Goal: Find contact information: Find contact information

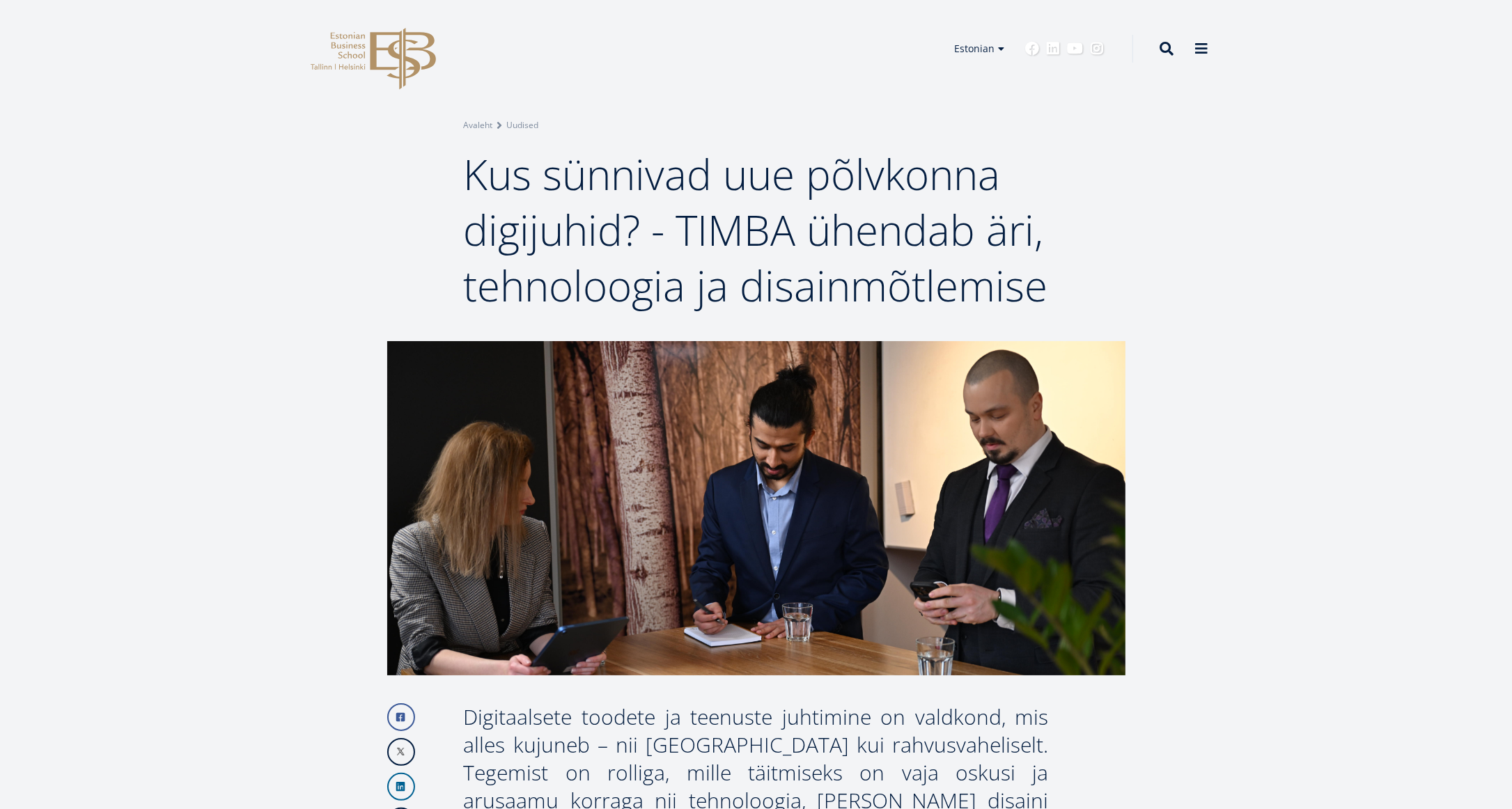
click at [391, 61] on icon "EBS Logo Created with Sketch." at bounding box center [373, 59] width 125 height 62
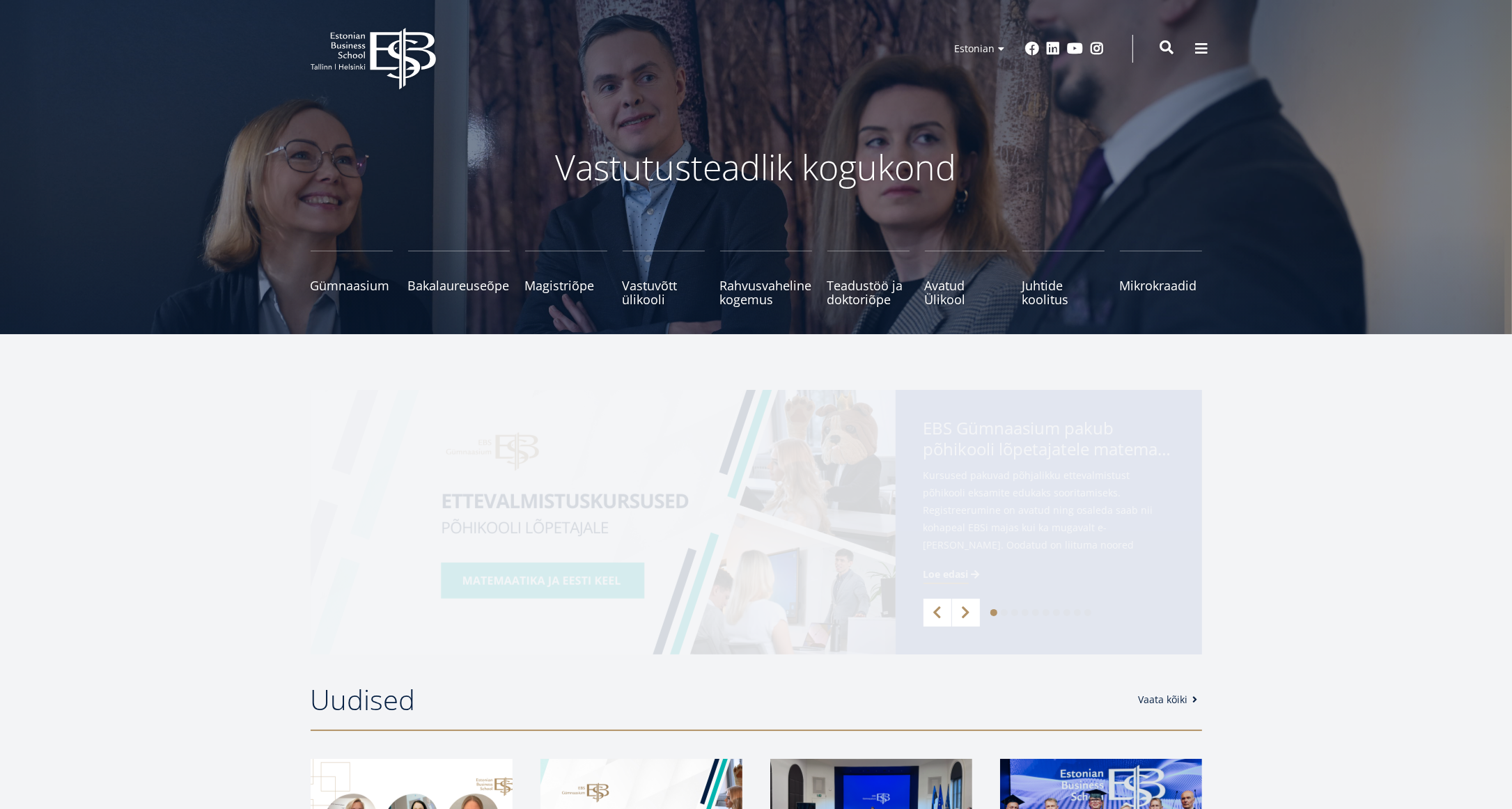
click at [1170, 45] on span at bounding box center [1168, 47] width 14 height 14
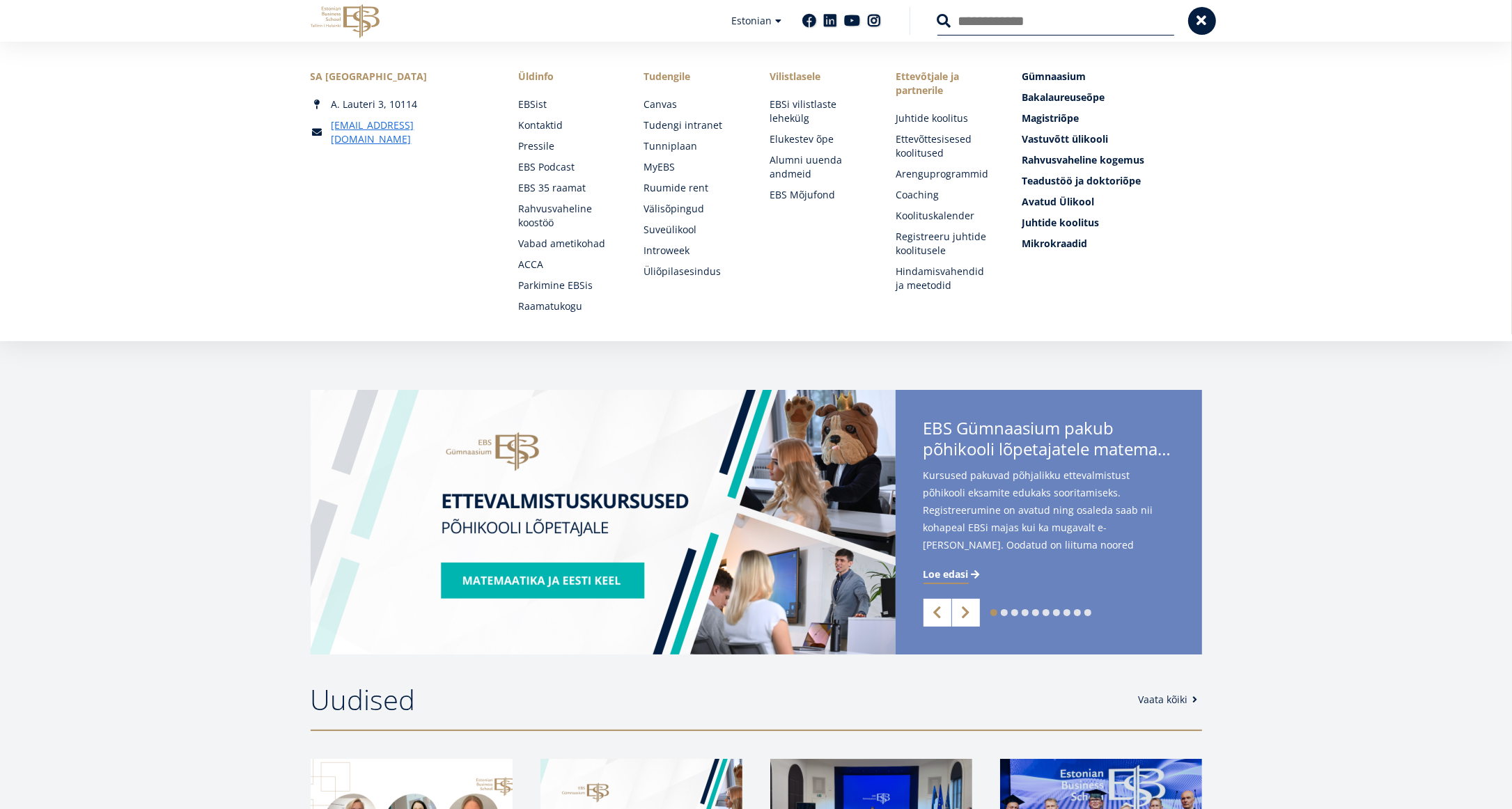
click at [997, 31] on input "Otsing" at bounding box center [1056, 21] width 237 height 29
type input "**********"
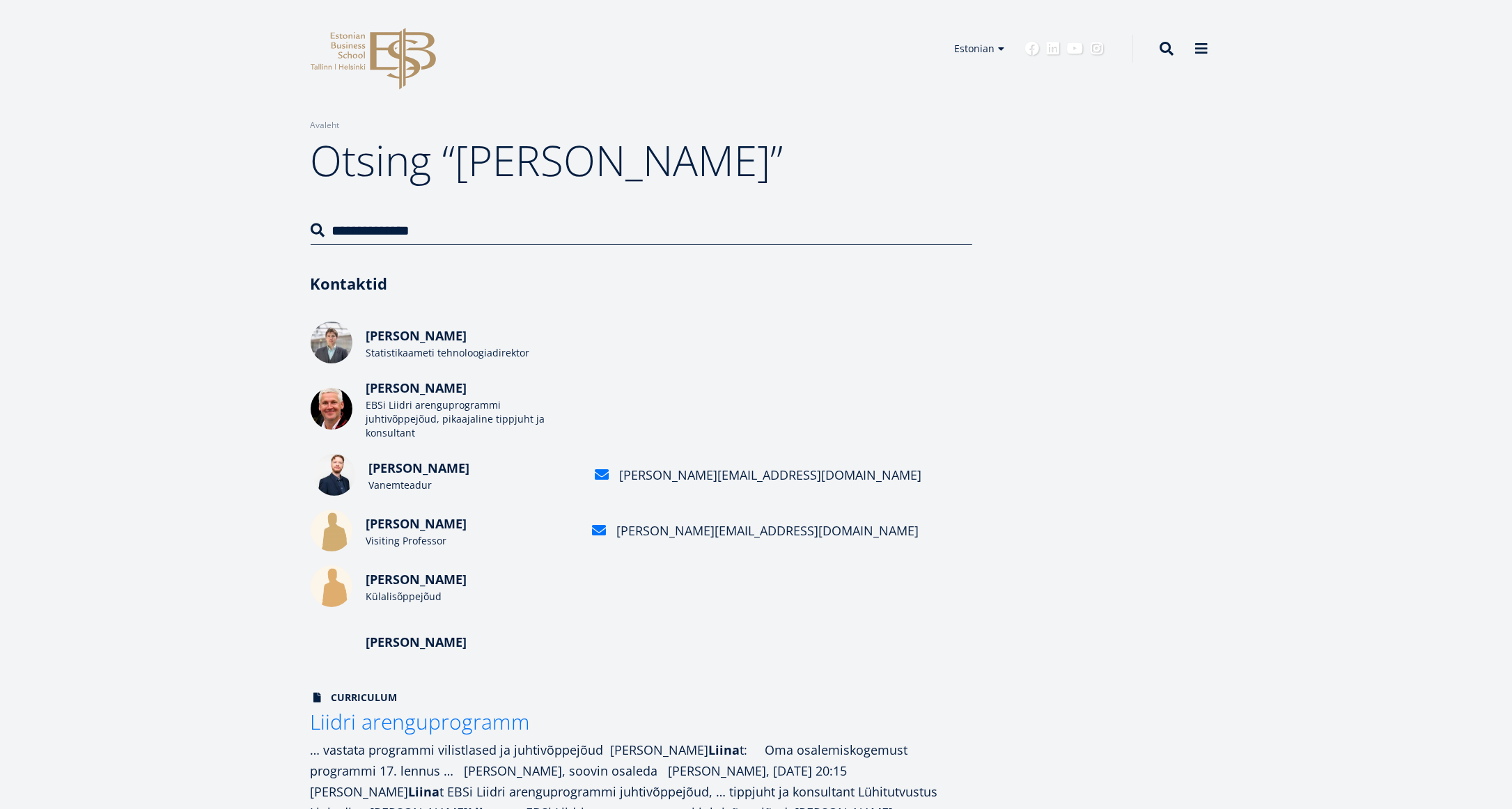
click at [420, 460] on span "Andres Karjus" at bounding box center [420, 468] width 101 height 17
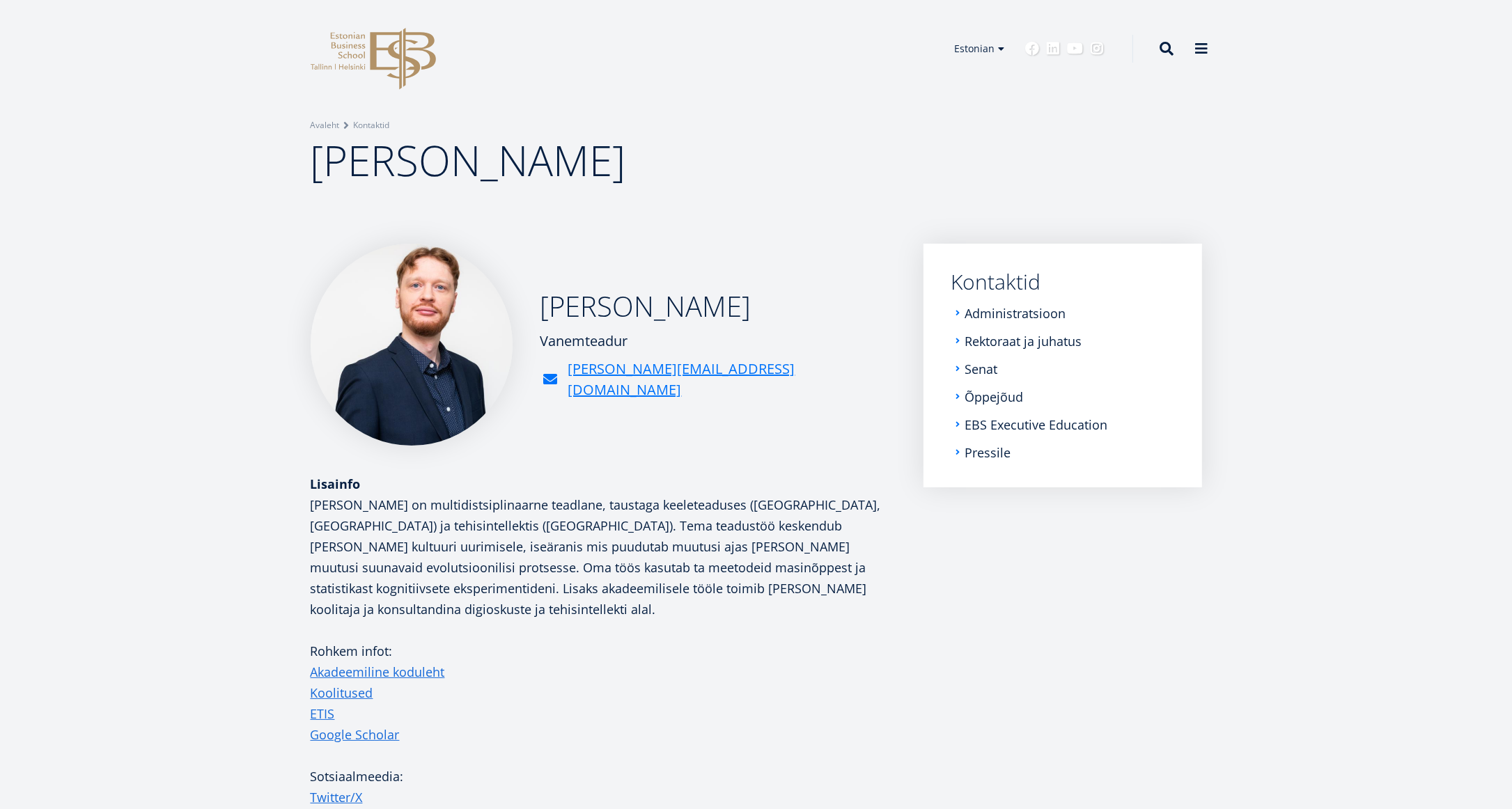
click at [432, 342] on img at bounding box center [412, 345] width 202 height 202
click at [432, 351] on img at bounding box center [412, 345] width 202 height 202
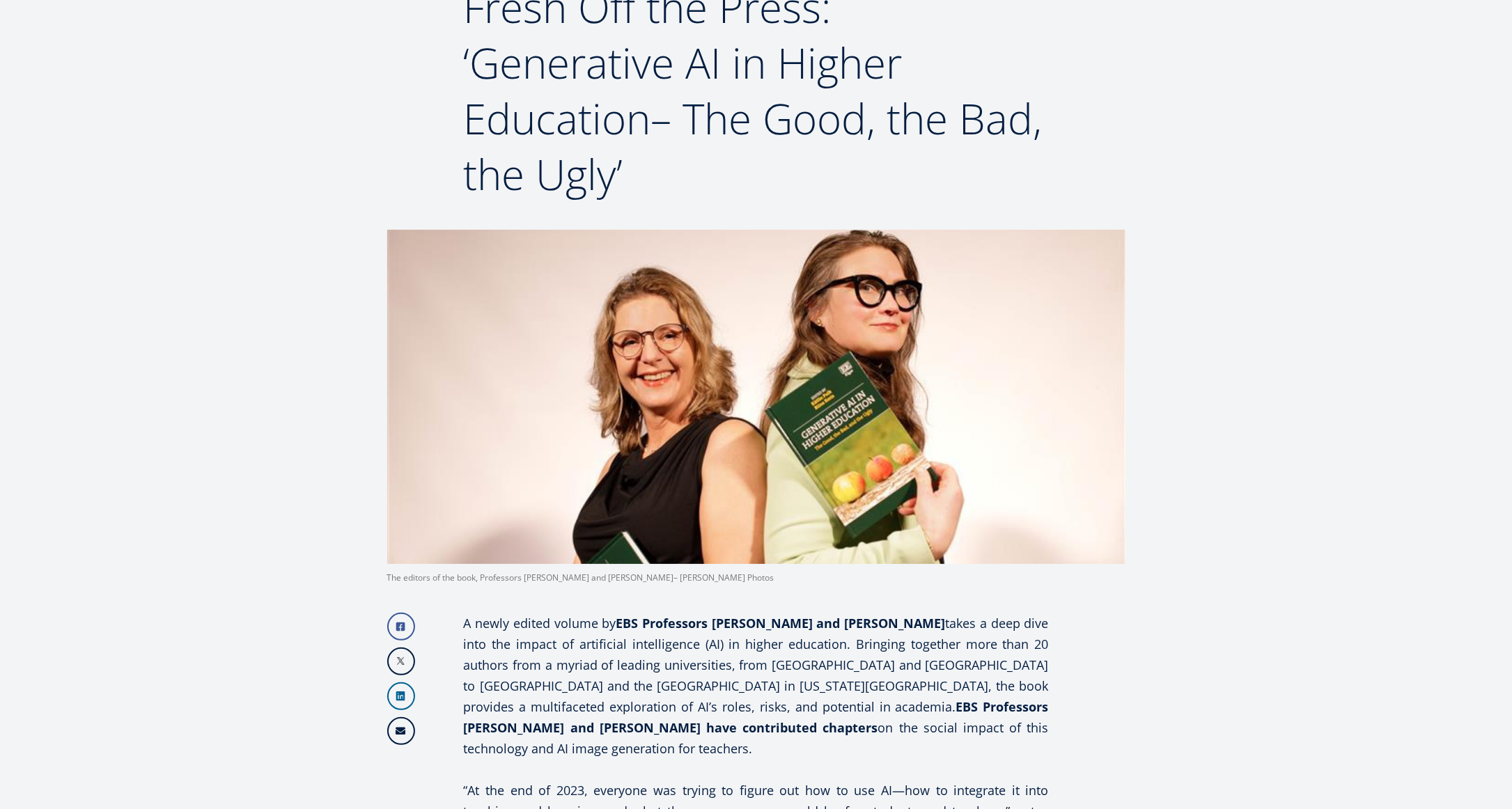
scroll to position [168, 0]
click at [799, 450] on img at bounding box center [756, 396] width 738 height 335
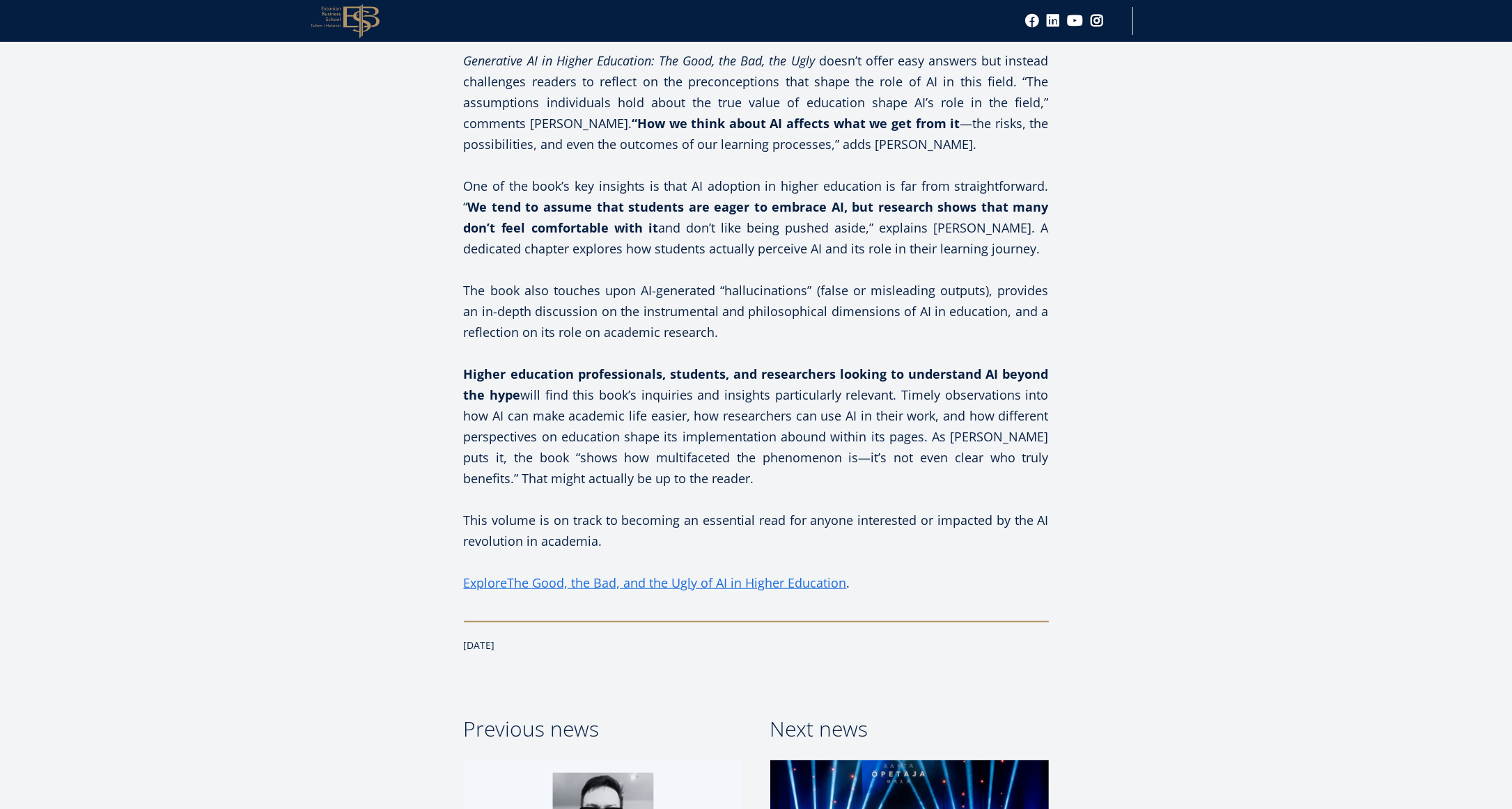
scroll to position [1003, 0]
click at [756, 585] on icon "The Good, the Bad, and the Ugly of AI in Higher Education" at bounding box center [677, 582] width 339 height 17
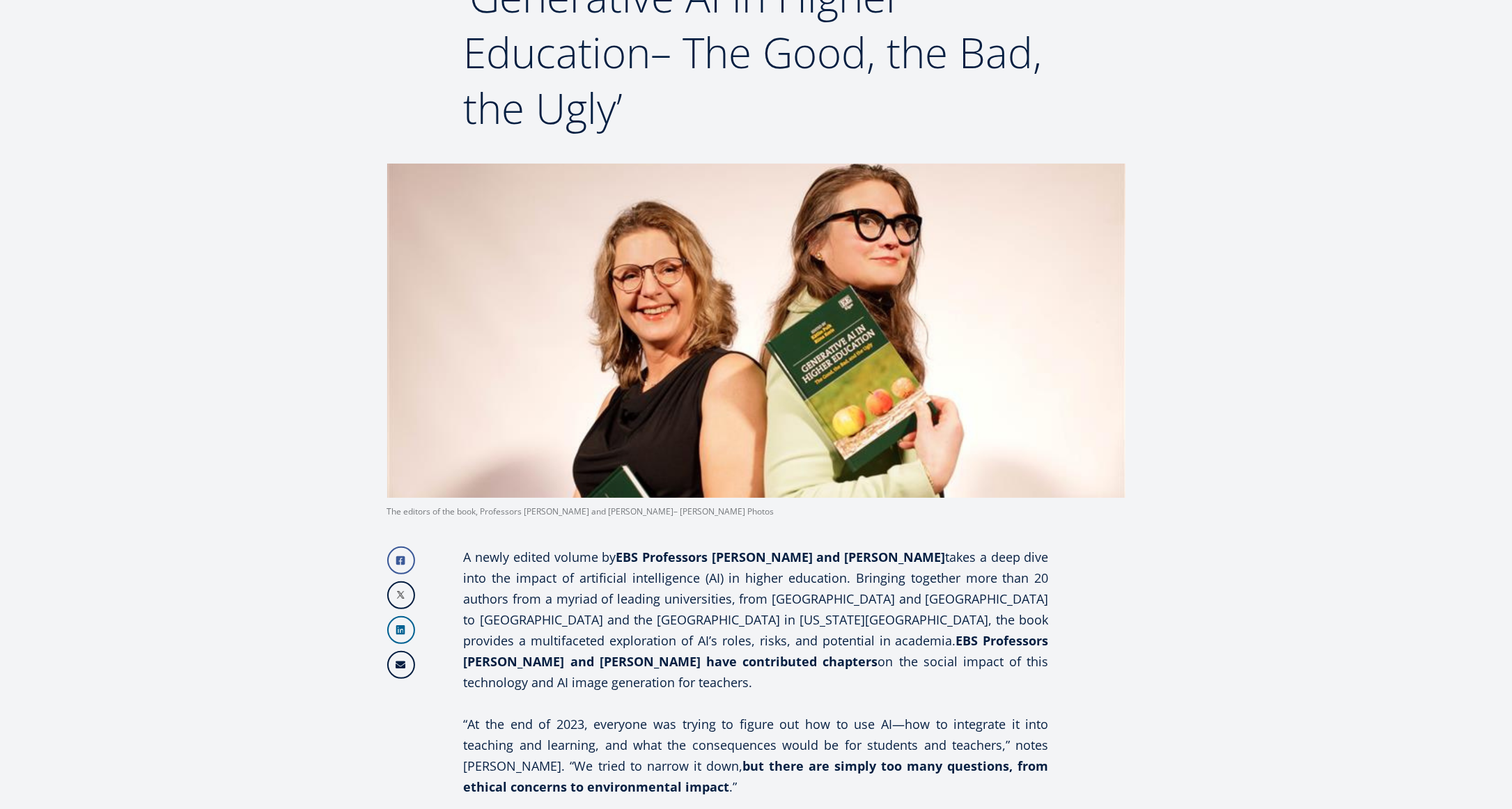
scroll to position [241, 0]
